Goal: Task Accomplishment & Management: Use online tool/utility

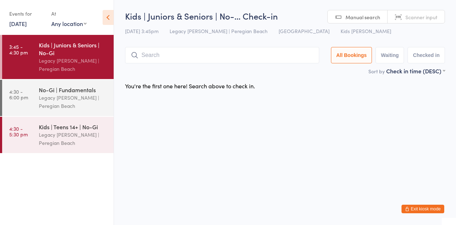
click at [239, 54] on input "search" at bounding box center [222, 55] width 194 height 16
type input "[PERSON_NAME]"
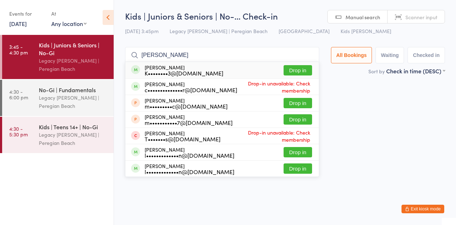
click at [308, 68] on button "Drop in" at bounding box center [298, 70] width 28 height 10
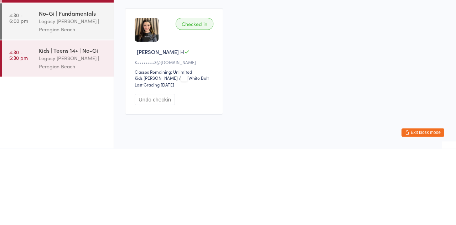
click at [205, 100] on div "Checked in" at bounding box center [195, 100] width 38 height 12
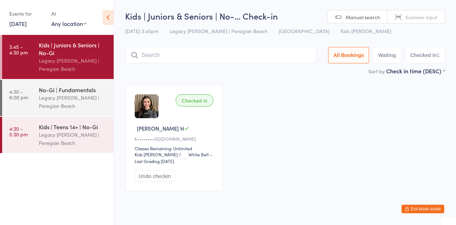
click at [228, 54] on input "search" at bounding box center [220, 55] width 191 height 16
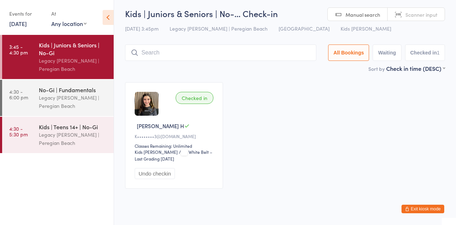
scroll to position [15, 0]
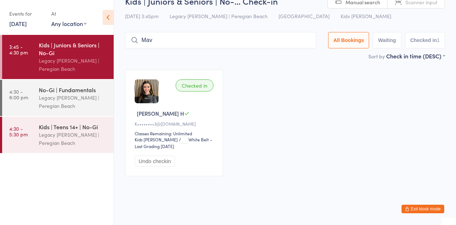
type input "Mav"
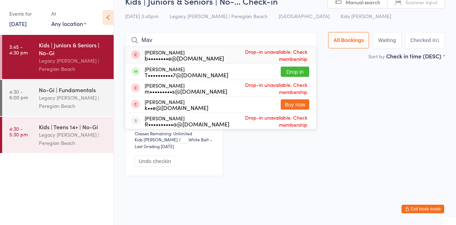
click at [309, 75] on button "Drop in" at bounding box center [295, 72] width 28 height 10
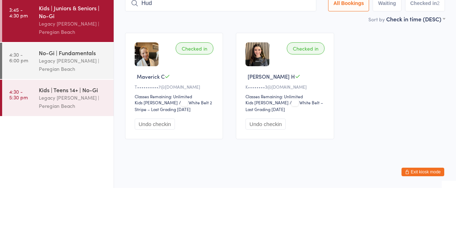
type input "Hud"
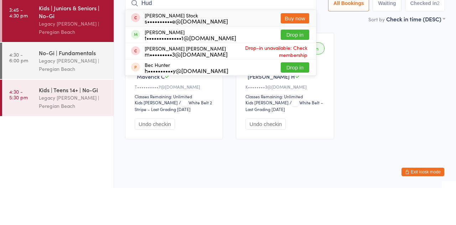
click at [299, 75] on button "Drop in" at bounding box center [295, 72] width 28 height 10
